Goal: Browse casually: Explore the website without a specific task or goal

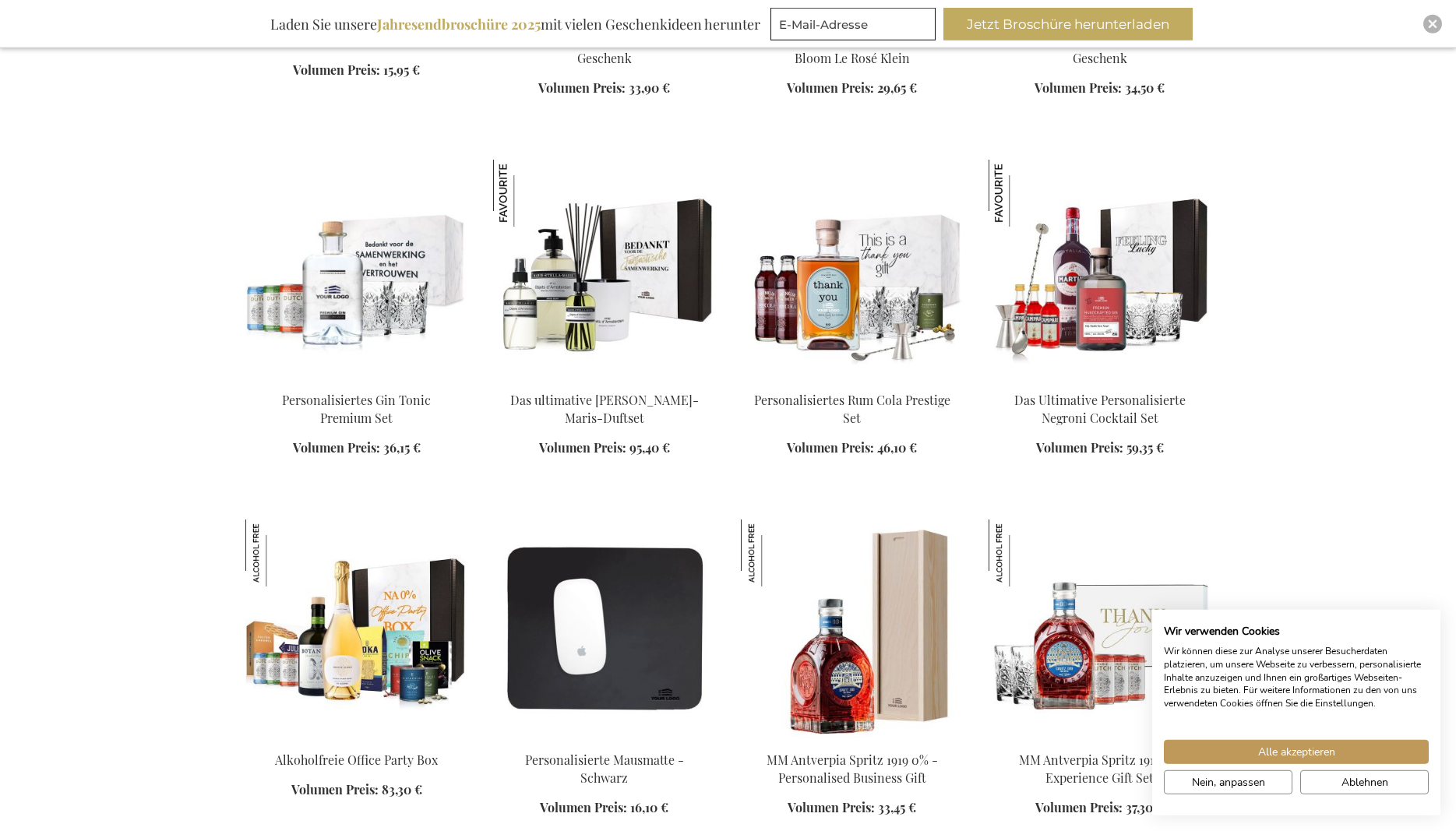
scroll to position [1589, 0]
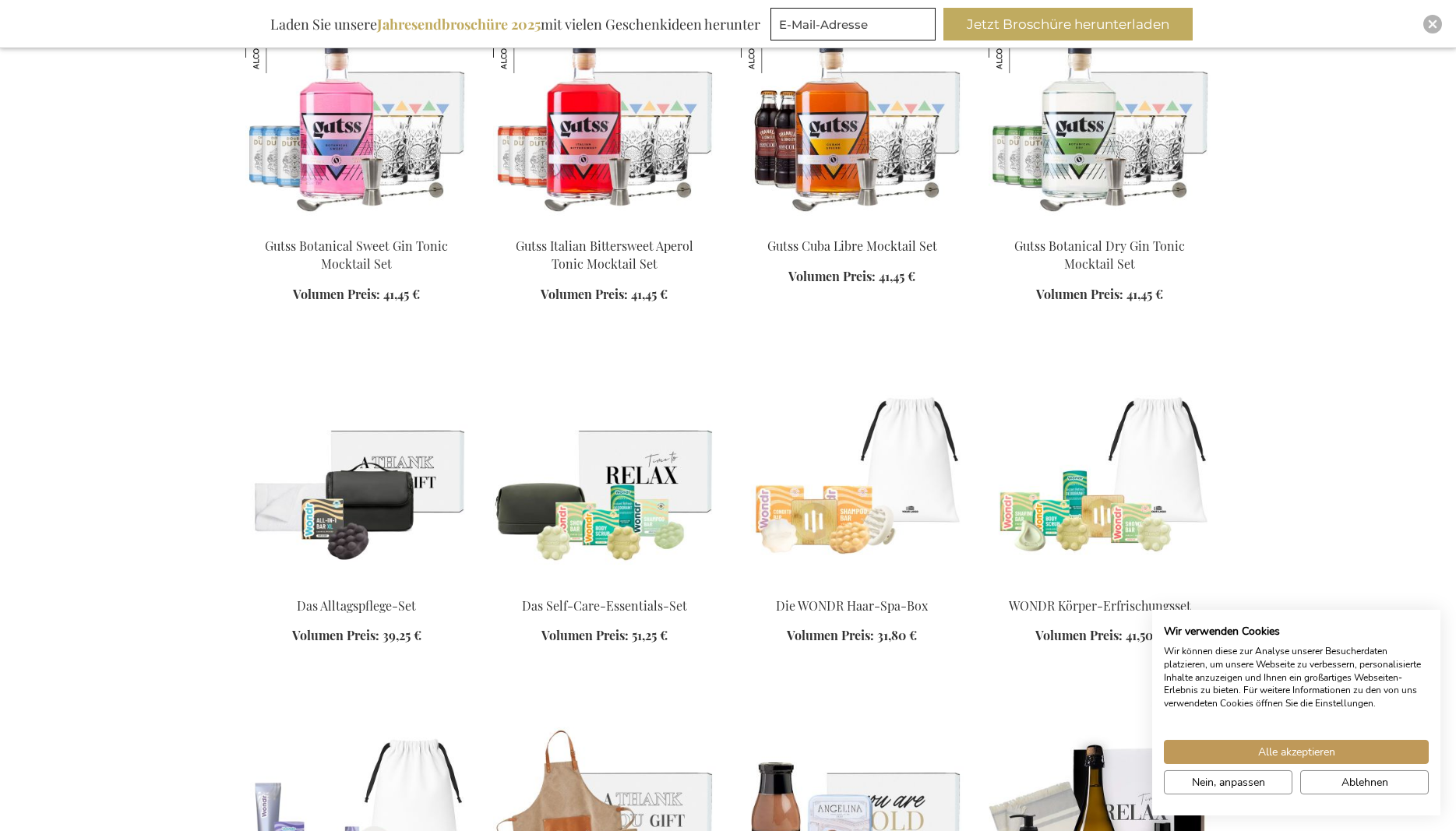
scroll to position [5324, 0]
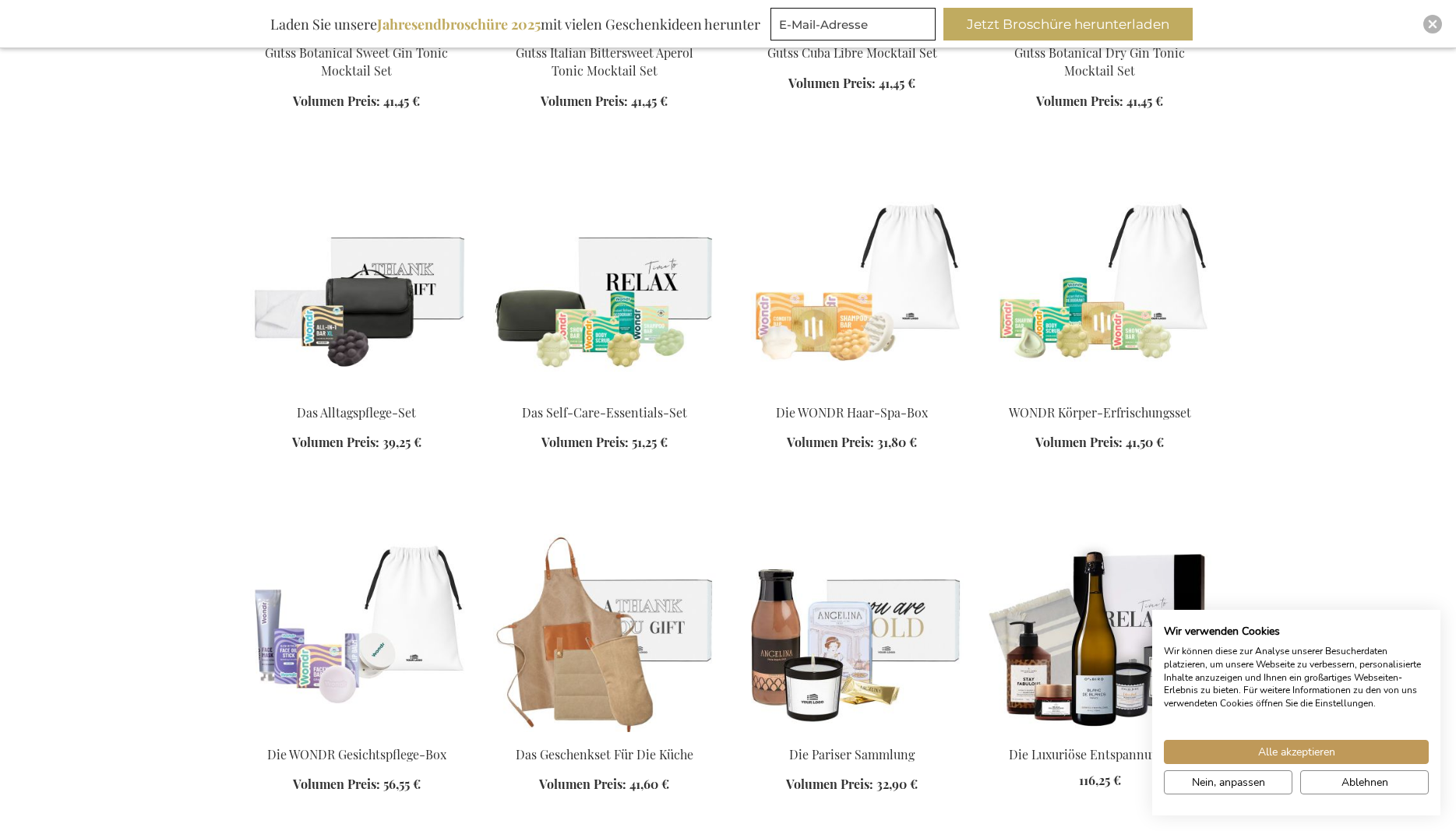
scroll to position [5959, 0]
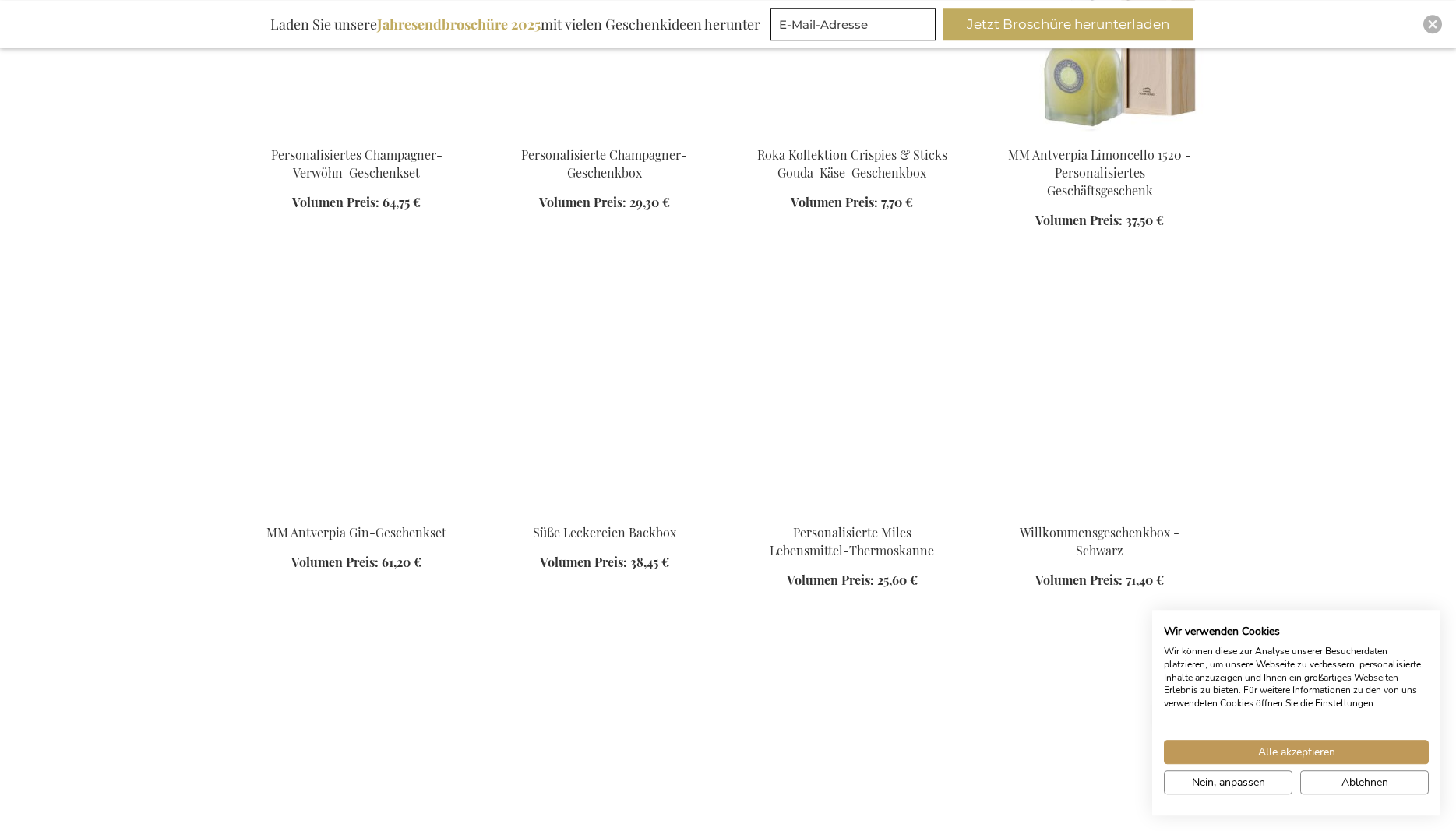
scroll to position [7788, 0]
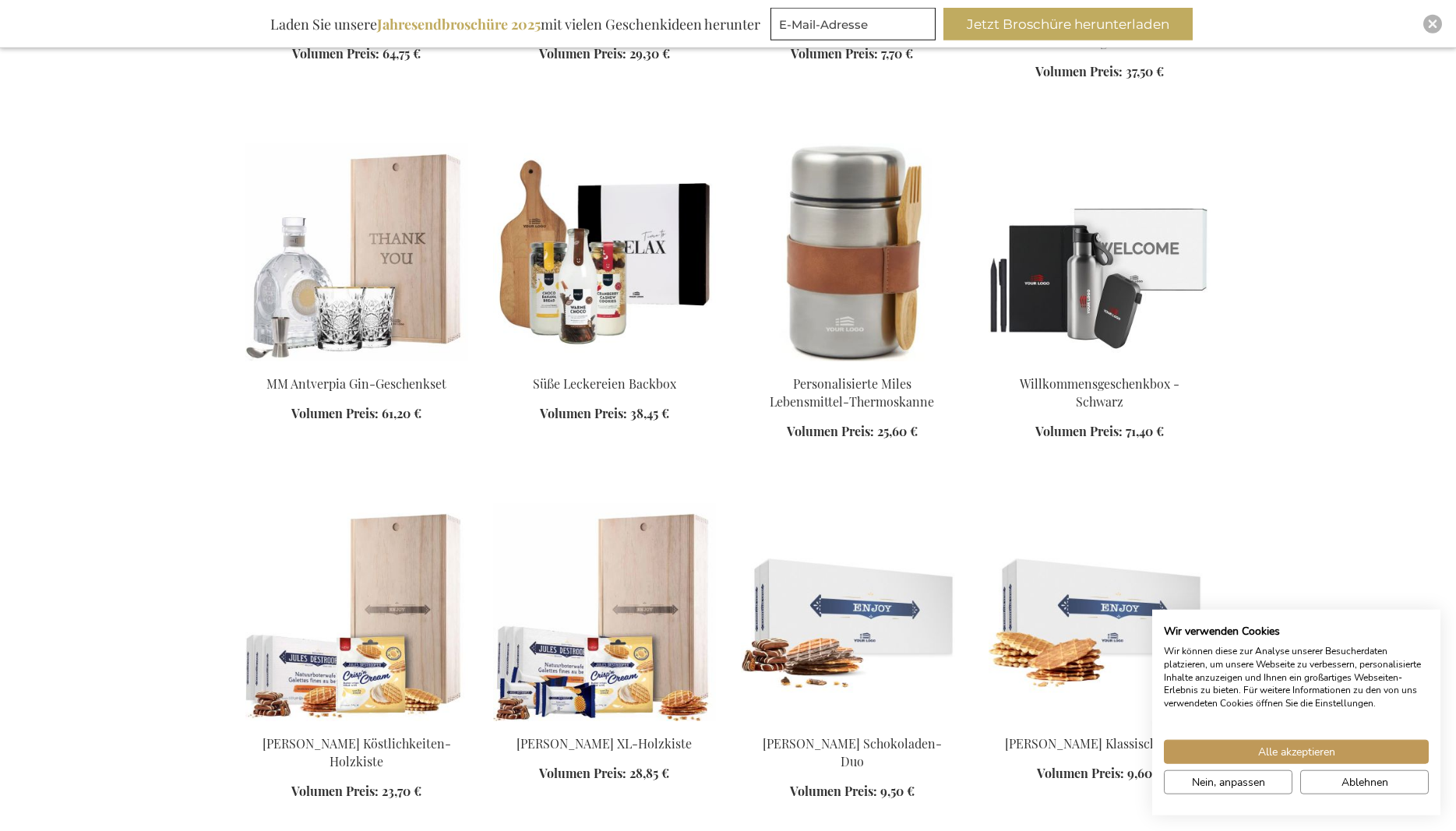
scroll to position [7946, 0]
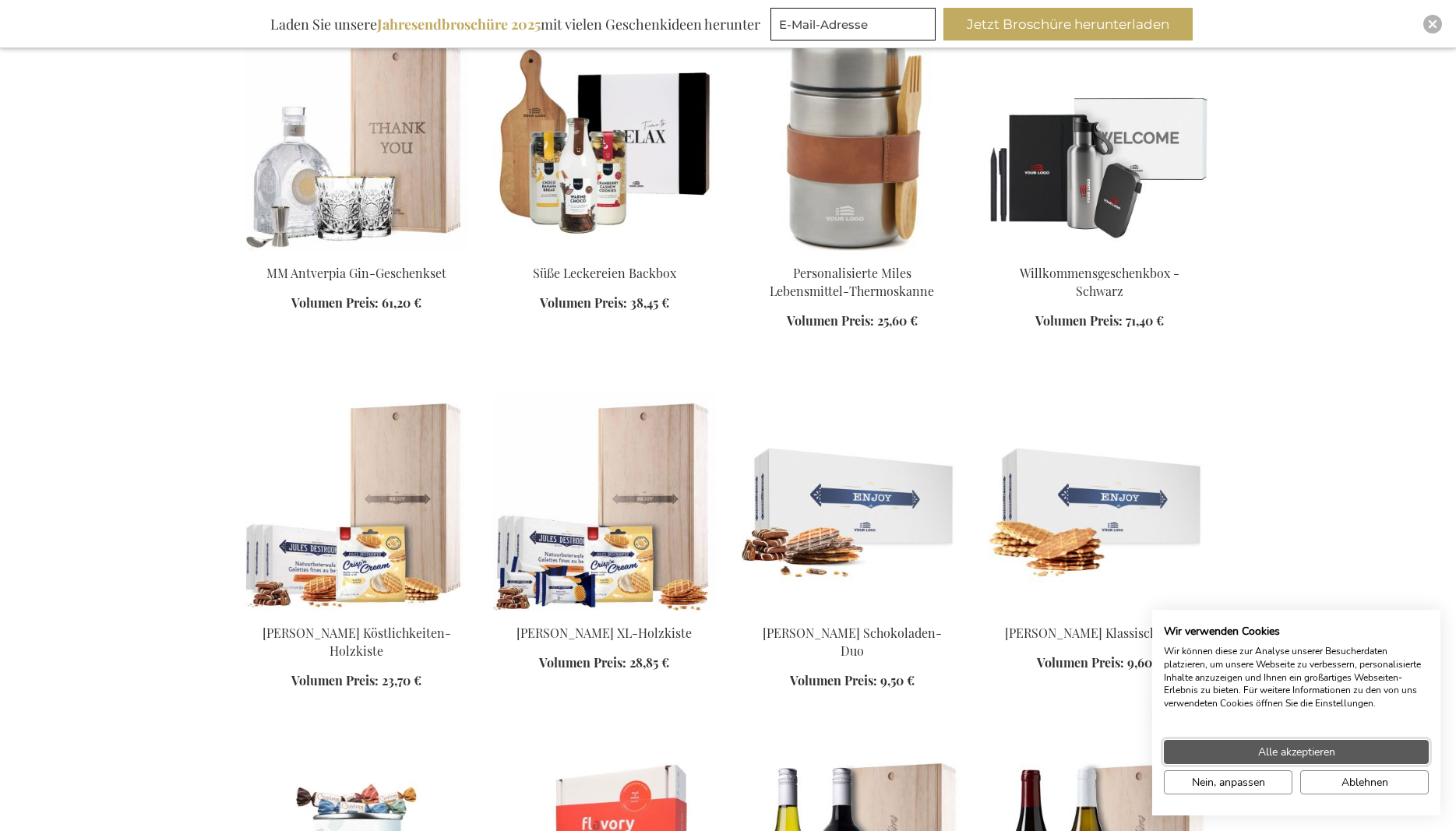
click at [1379, 752] on button "Alle akzeptieren" at bounding box center [1295, 751] width 264 height 24
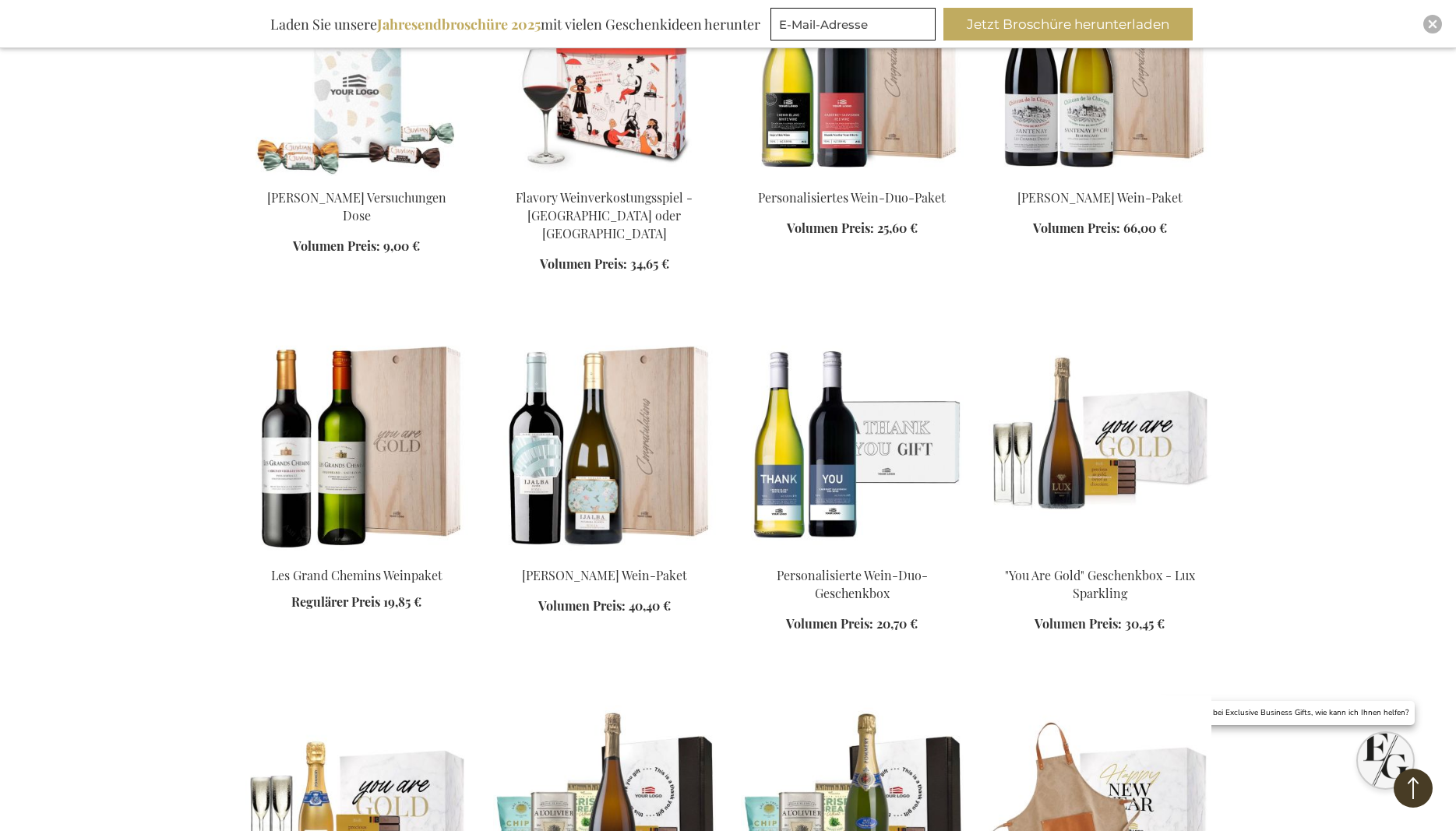
scroll to position [9218, 0]
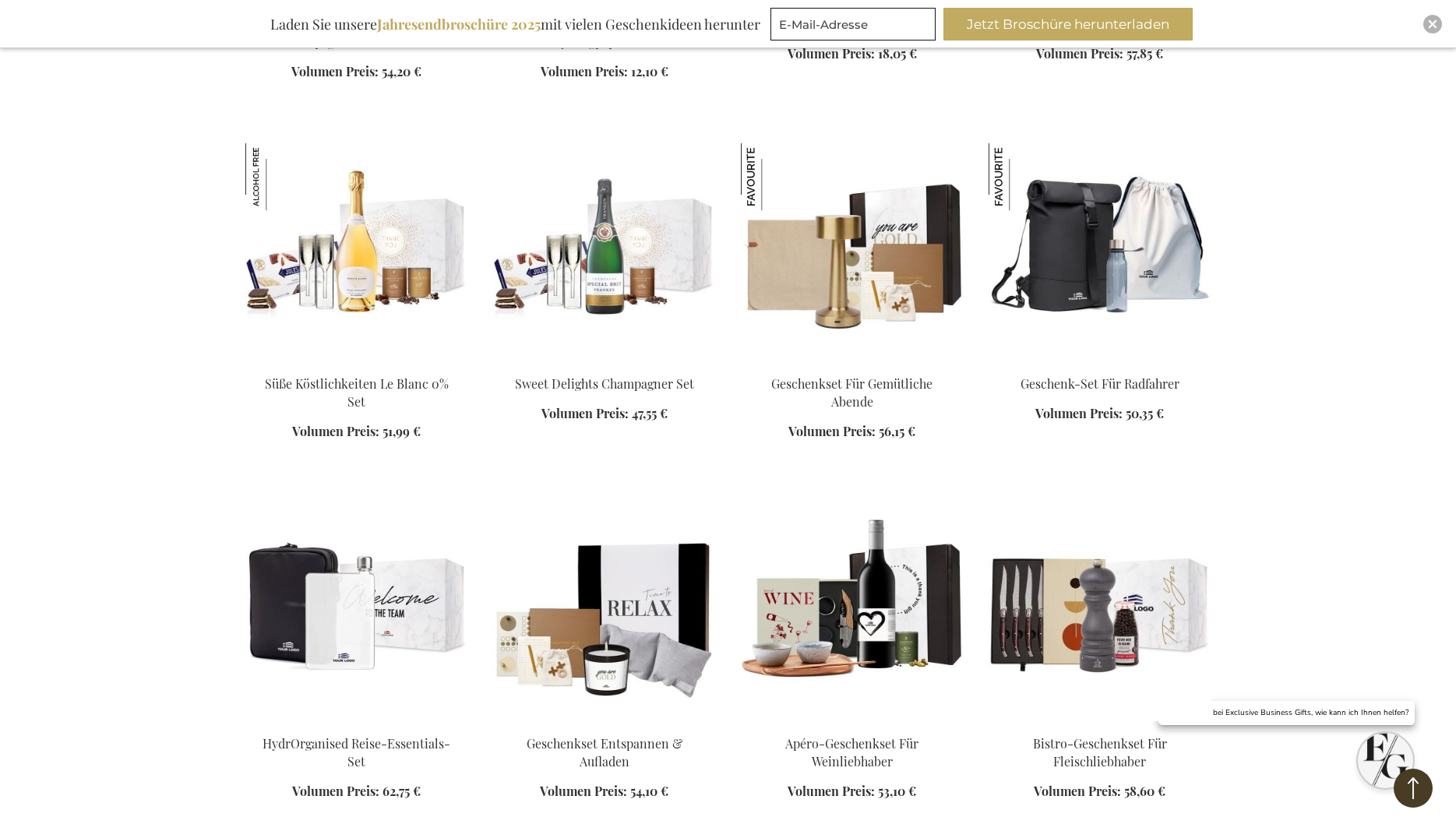
scroll to position [10330, 0]
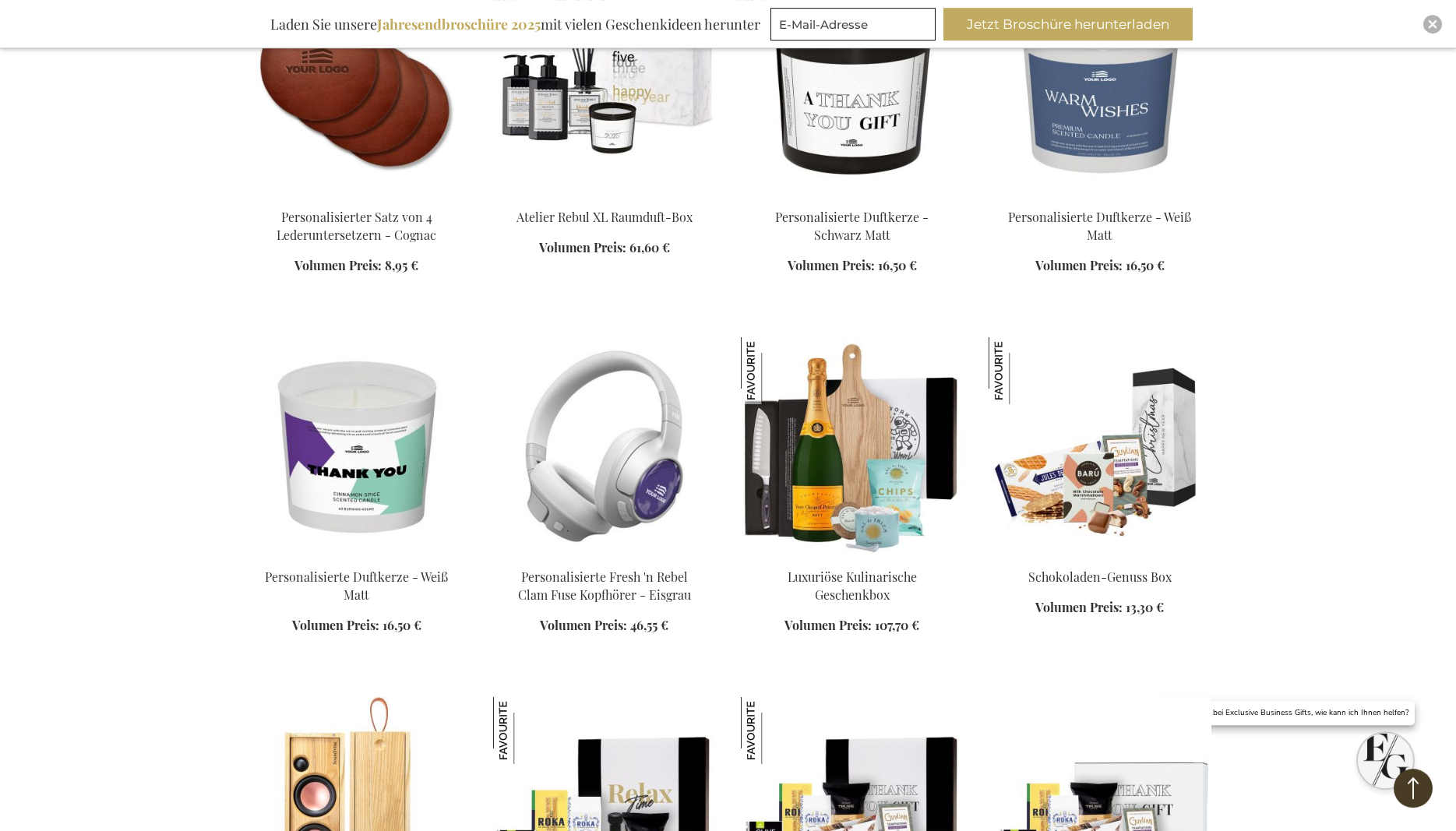
scroll to position [10807, 0]
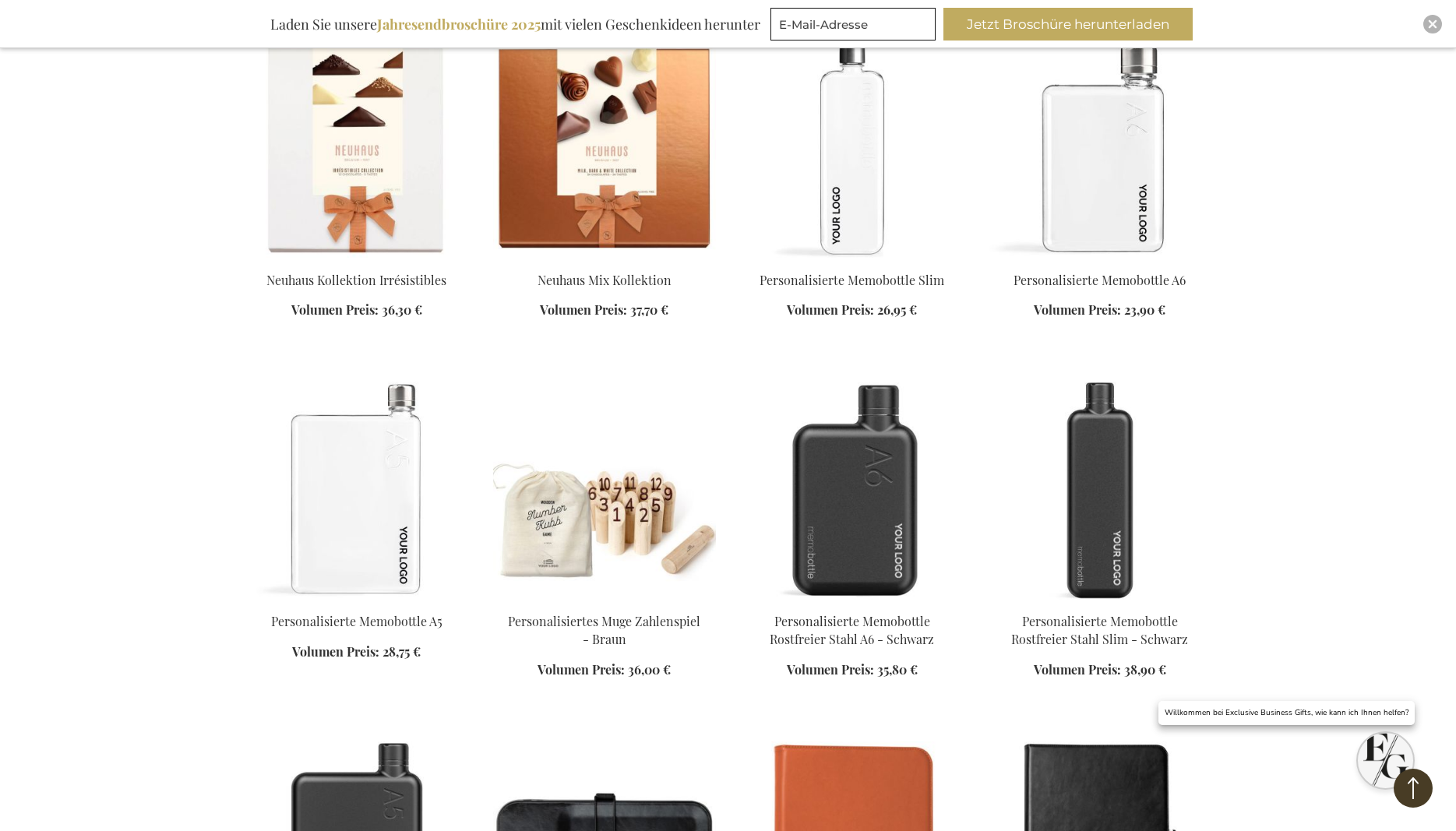
scroll to position [13032, 0]
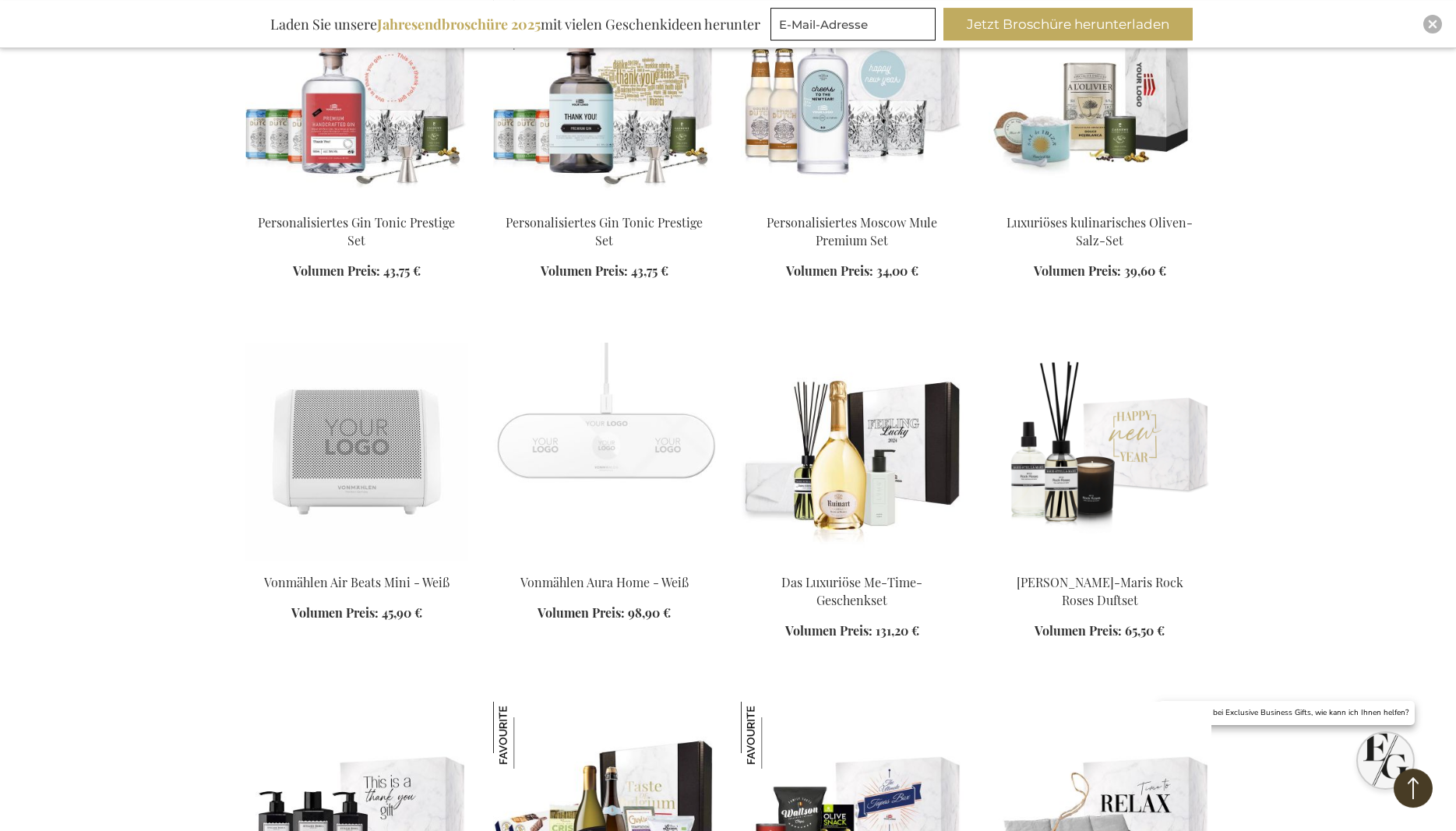
scroll to position [19945, 0]
